Goal: Find specific page/section

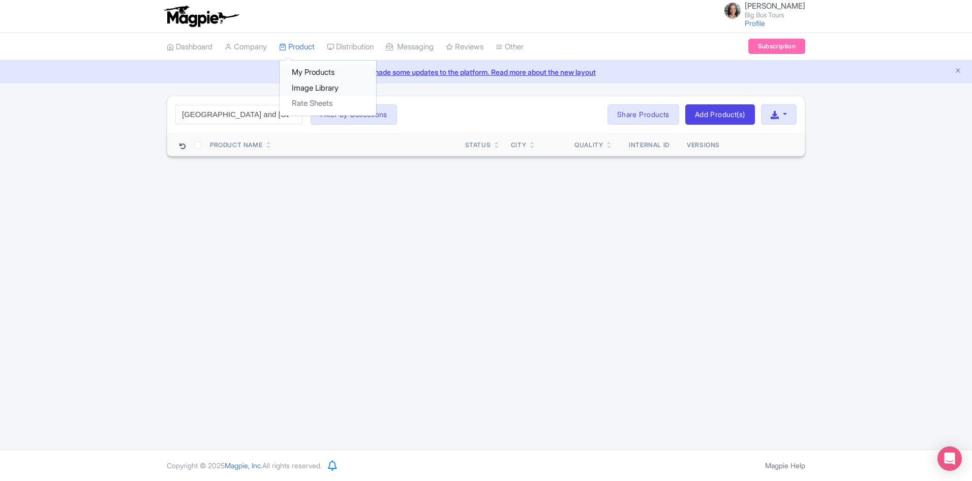
drag, startPoint x: 309, startPoint y: 68, endPoint x: 320, endPoint y: 88, distance: 23.2
click at [309, 68] on link "My Products" at bounding box center [328, 73] width 97 height 16
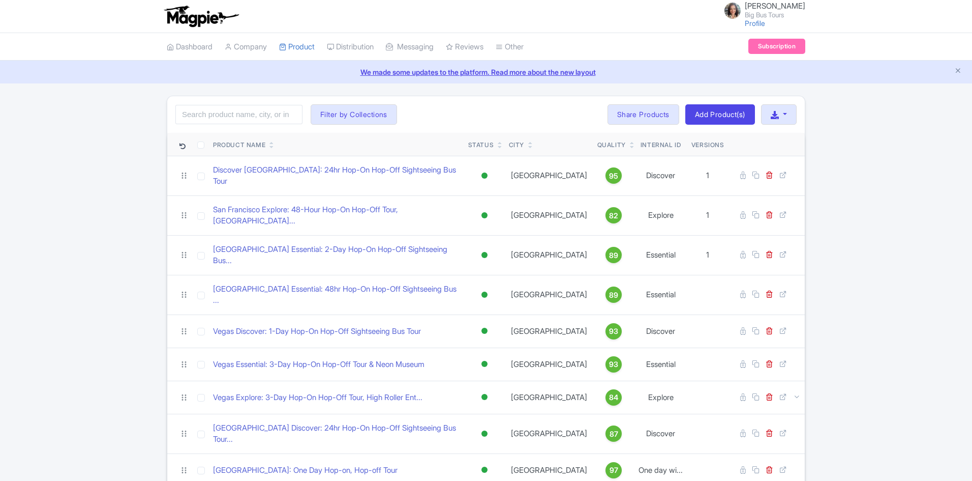
click at [239, 112] on input "search" at bounding box center [238, 114] width 127 height 19
type input "[GEOGRAPHIC_DATA]"
click button "Search" at bounding box center [0, 0] width 0 height 0
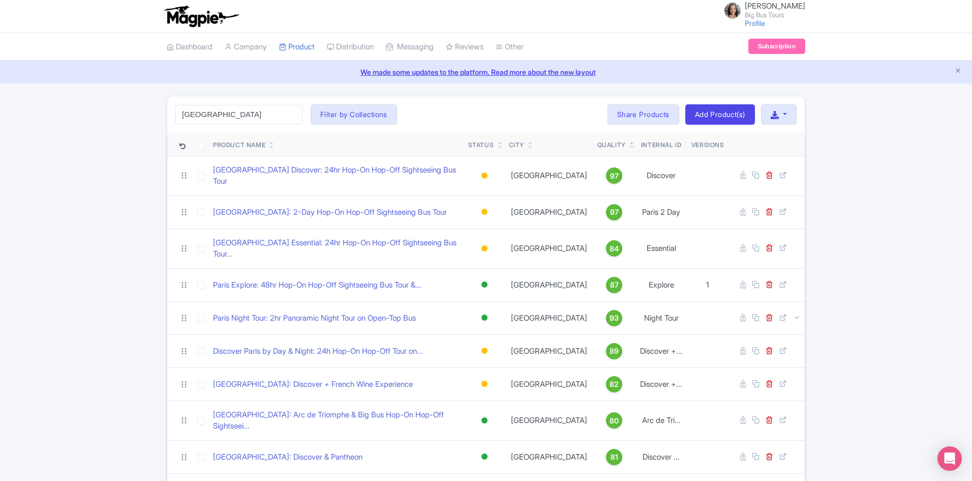
click at [102, 179] on div "[GEOGRAPHIC_DATA] Search Filter by Collections [PERSON_NAME] License [PERSON_NA…" at bounding box center [486, 321] width 972 height 451
